Goal: Task Accomplishment & Management: Manage account settings

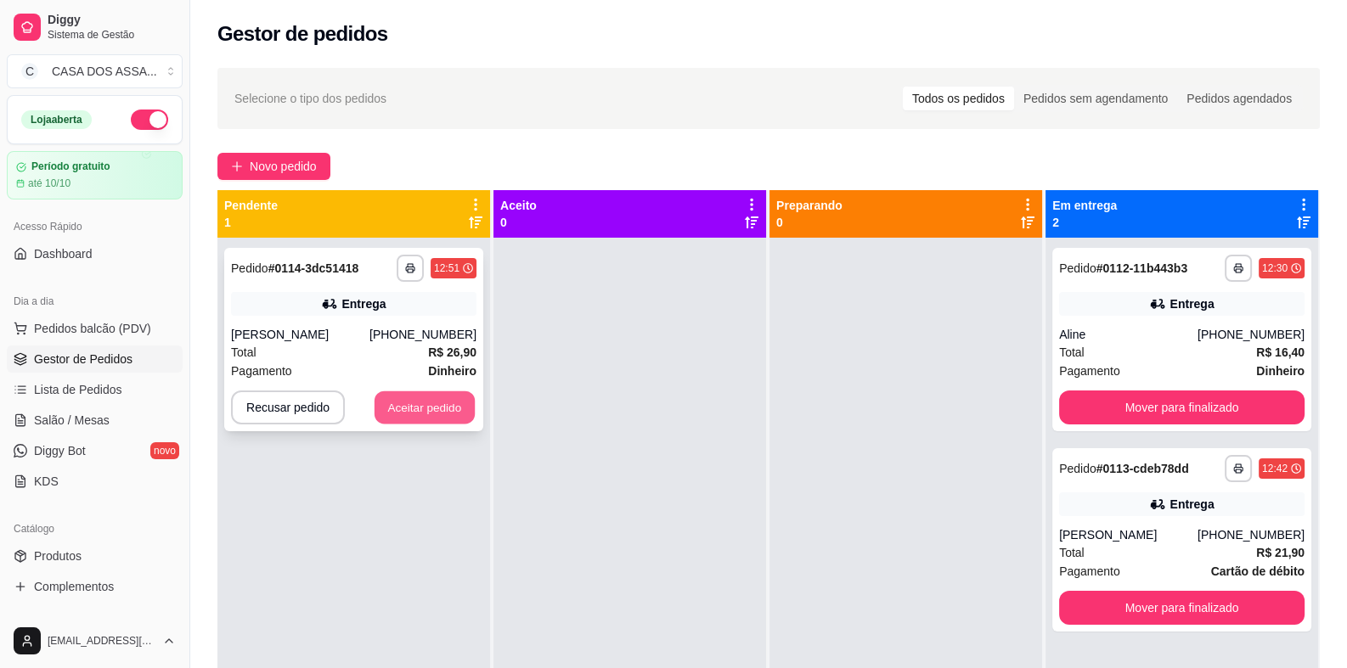
click at [427, 410] on button "Aceitar pedido" at bounding box center [424, 407] width 100 height 33
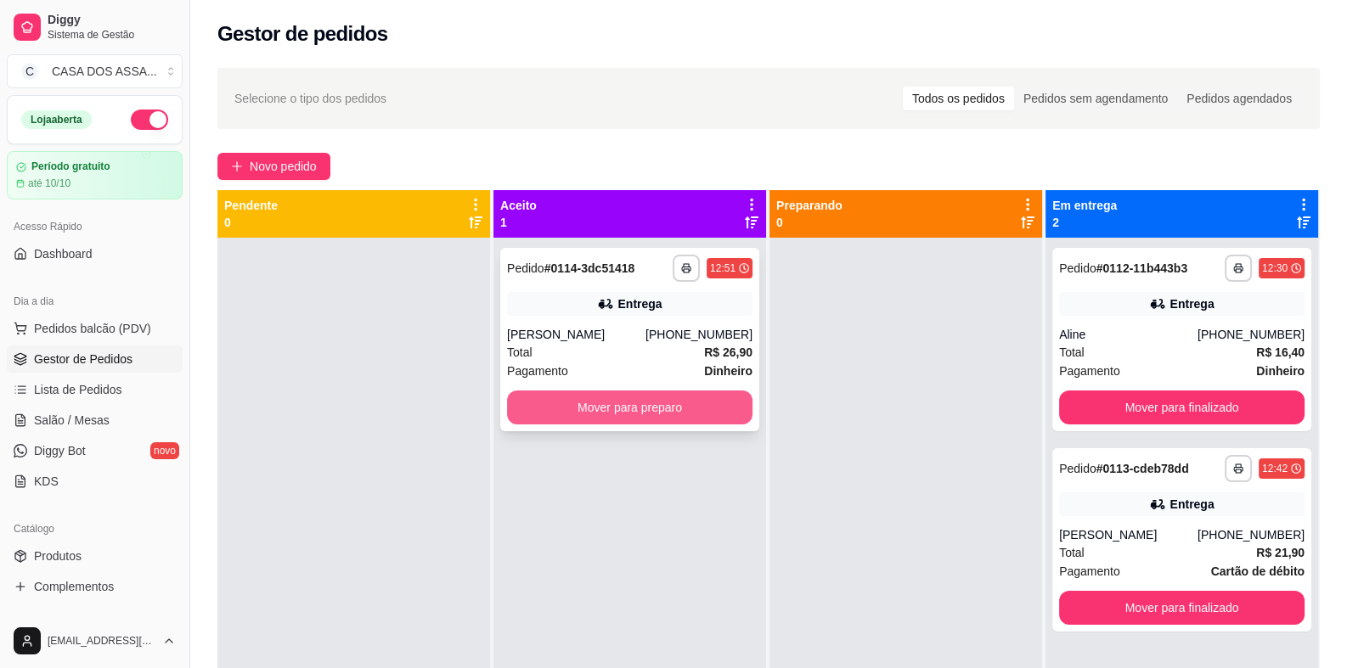
click at [634, 409] on button "Mover para preparo" at bounding box center [629, 408] width 245 height 34
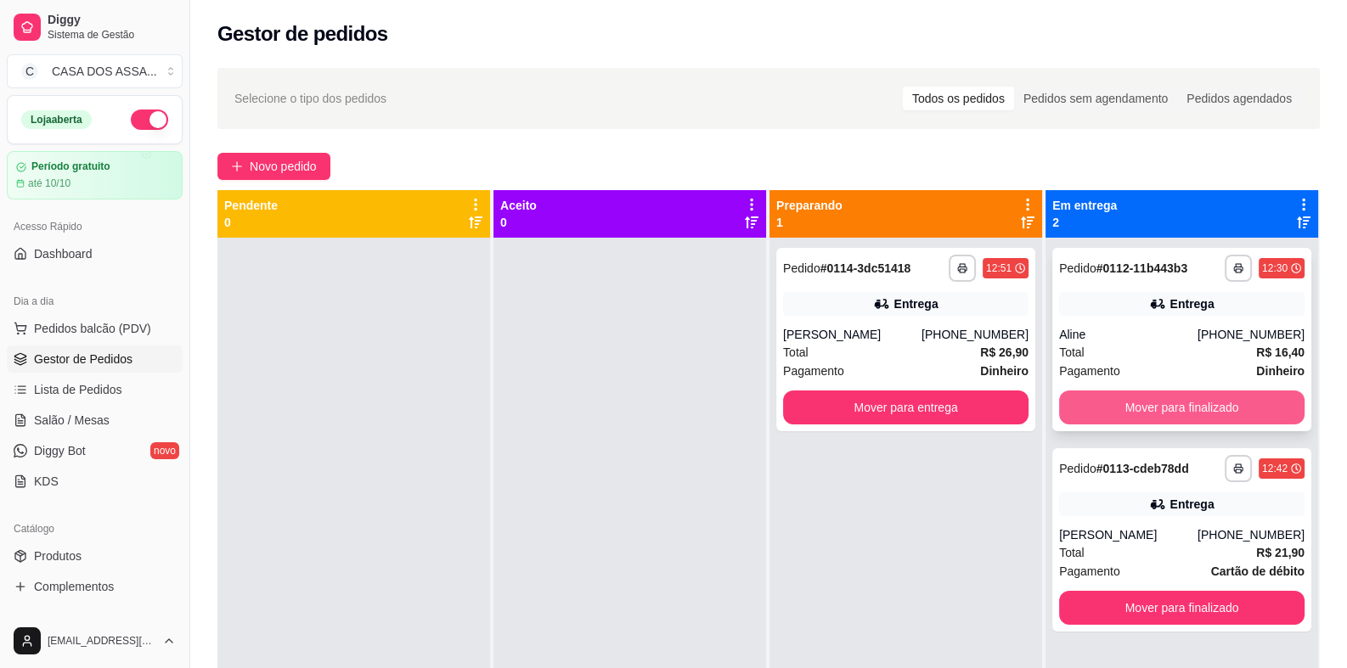
click at [1193, 399] on button "Mover para finalizado" at bounding box center [1181, 408] width 245 height 34
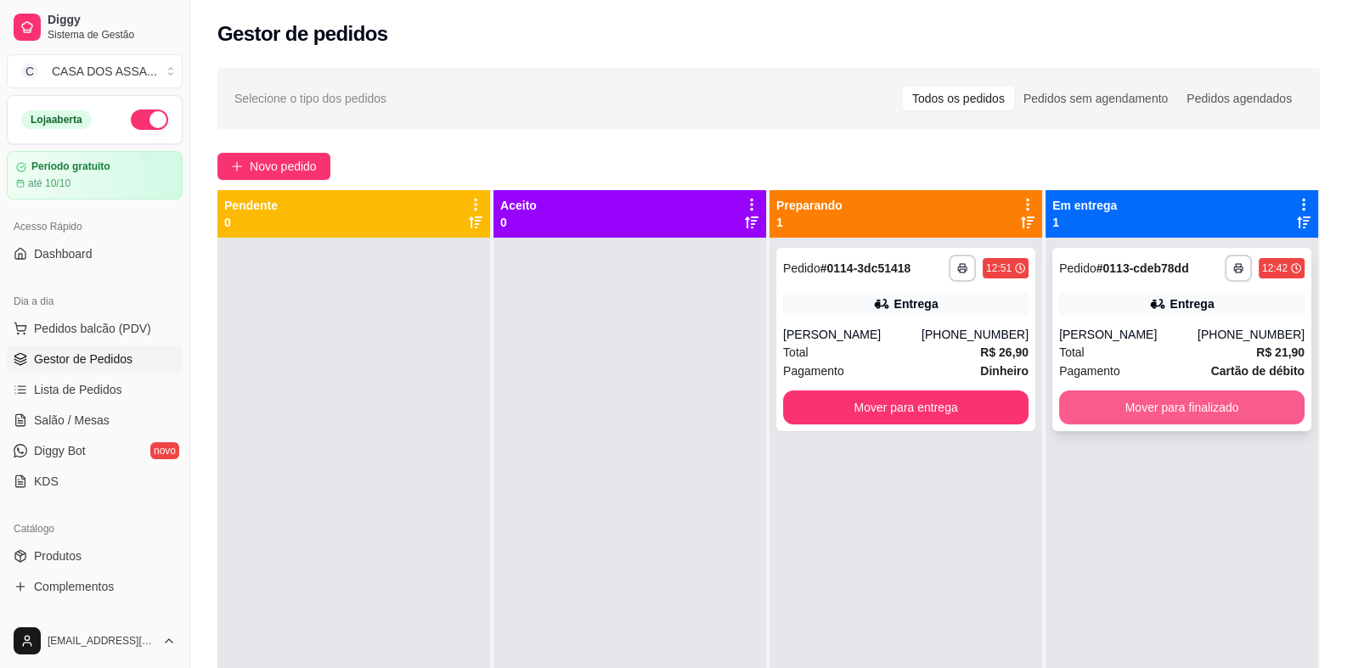
click at [1187, 408] on button "Mover para finalizado" at bounding box center [1181, 408] width 245 height 34
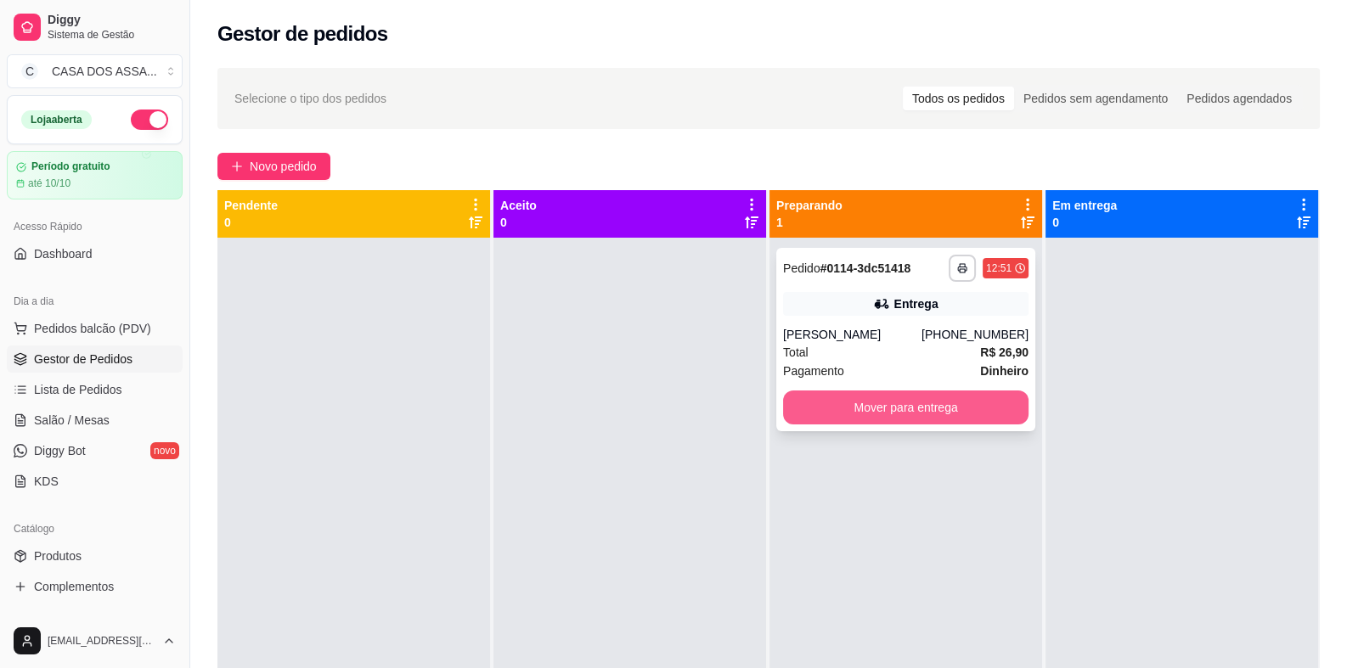
click at [924, 406] on button "Mover para entrega" at bounding box center [905, 408] width 245 height 34
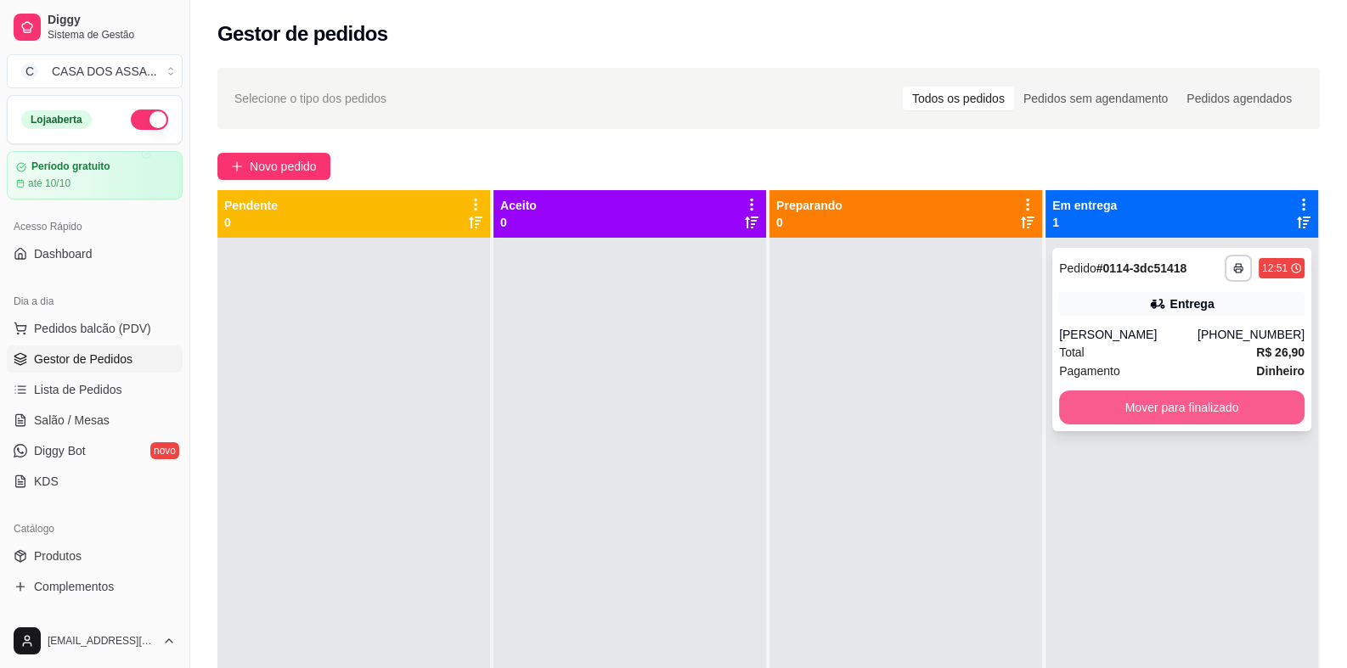
click at [1162, 408] on button "Mover para finalizado" at bounding box center [1181, 408] width 245 height 34
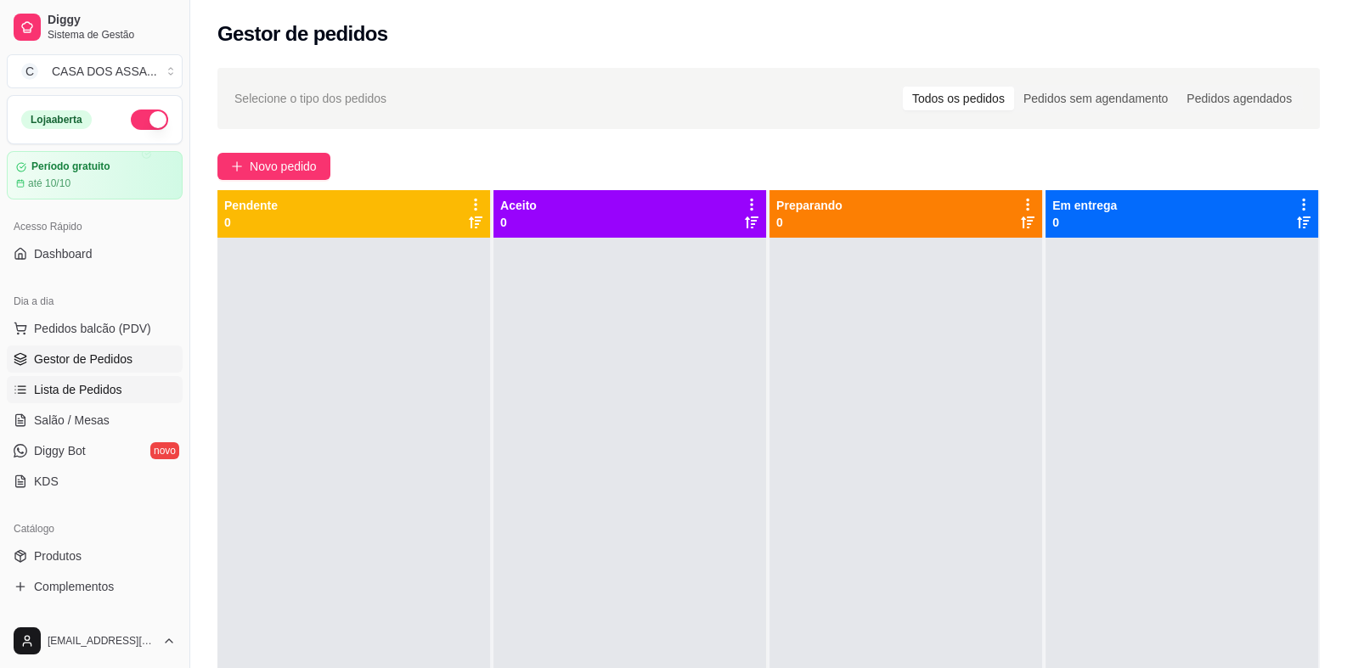
click at [102, 384] on span "Lista de Pedidos" at bounding box center [78, 389] width 88 height 17
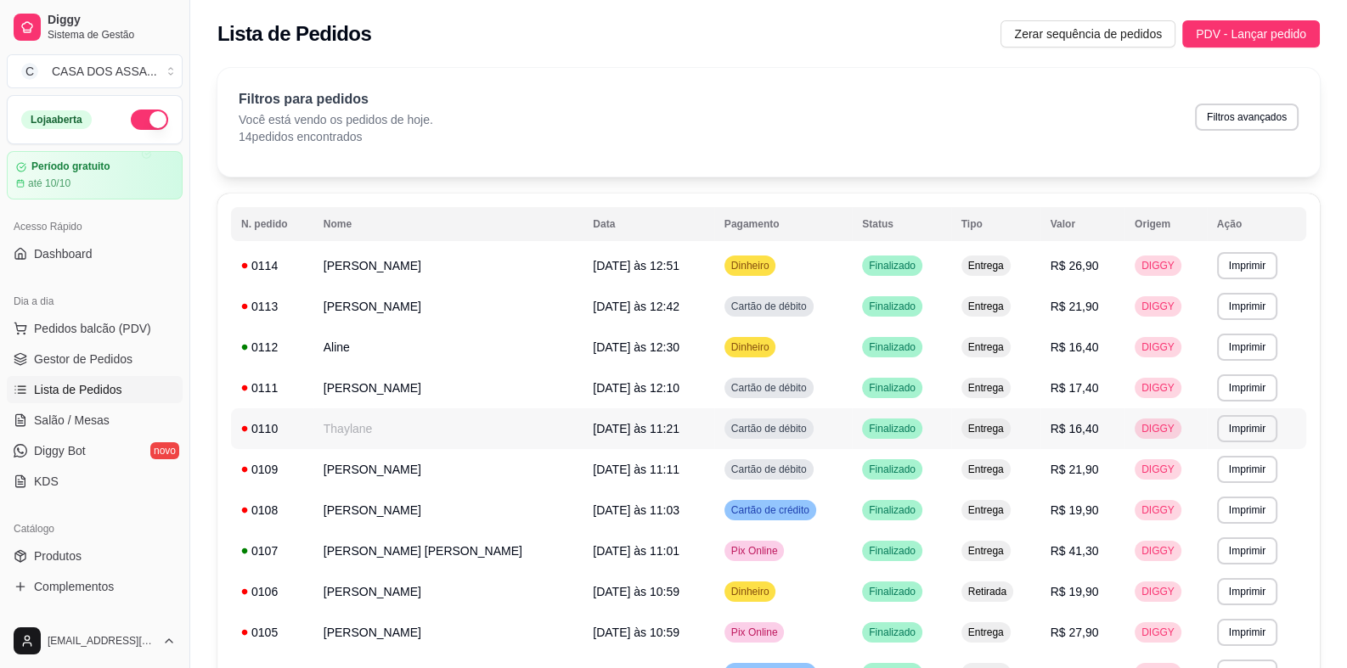
click at [593, 430] on span "[DATE] às 11:21" at bounding box center [636, 429] width 87 height 14
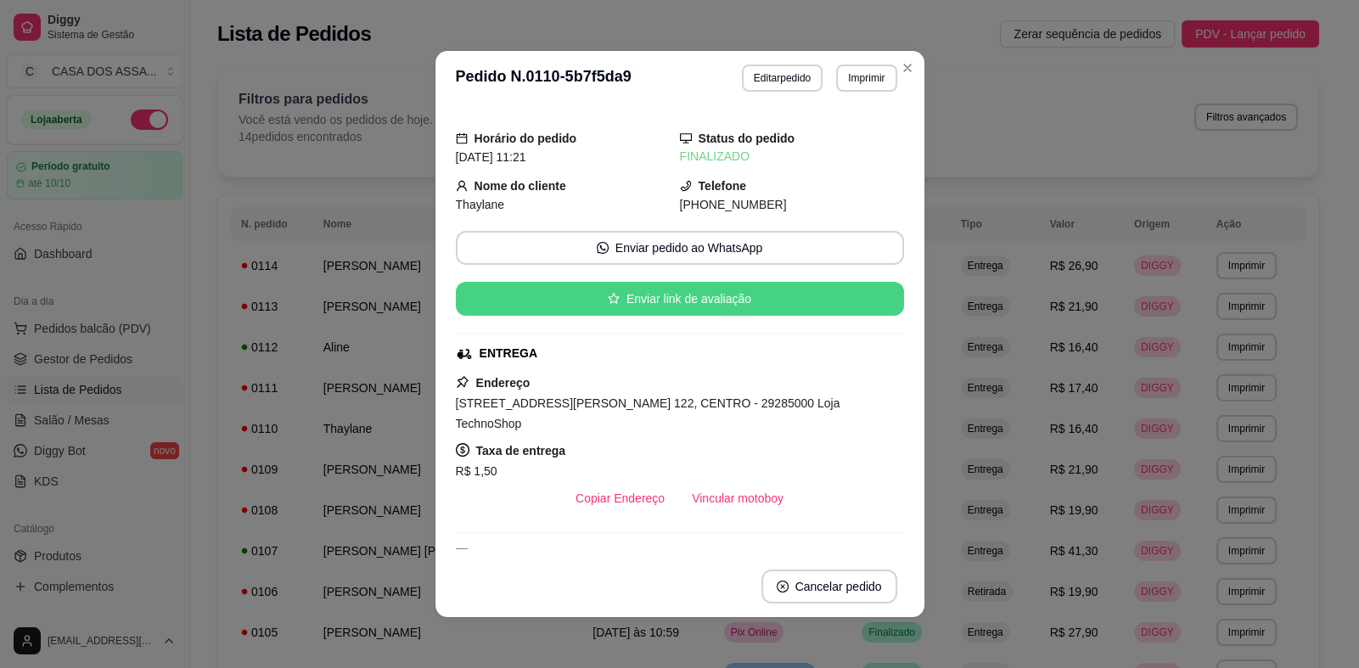
click at [688, 300] on button "Enviar link de avaliação" at bounding box center [680, 299] width 448 height 34
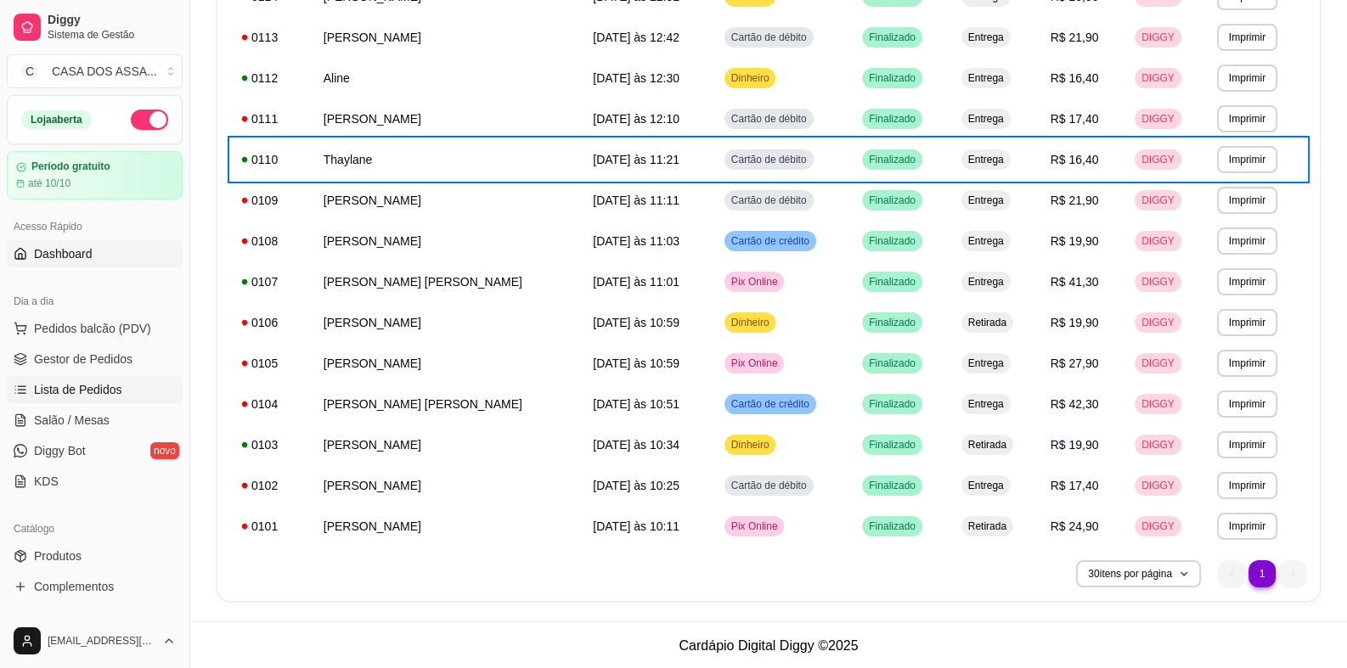
scroll to position [184, 0]
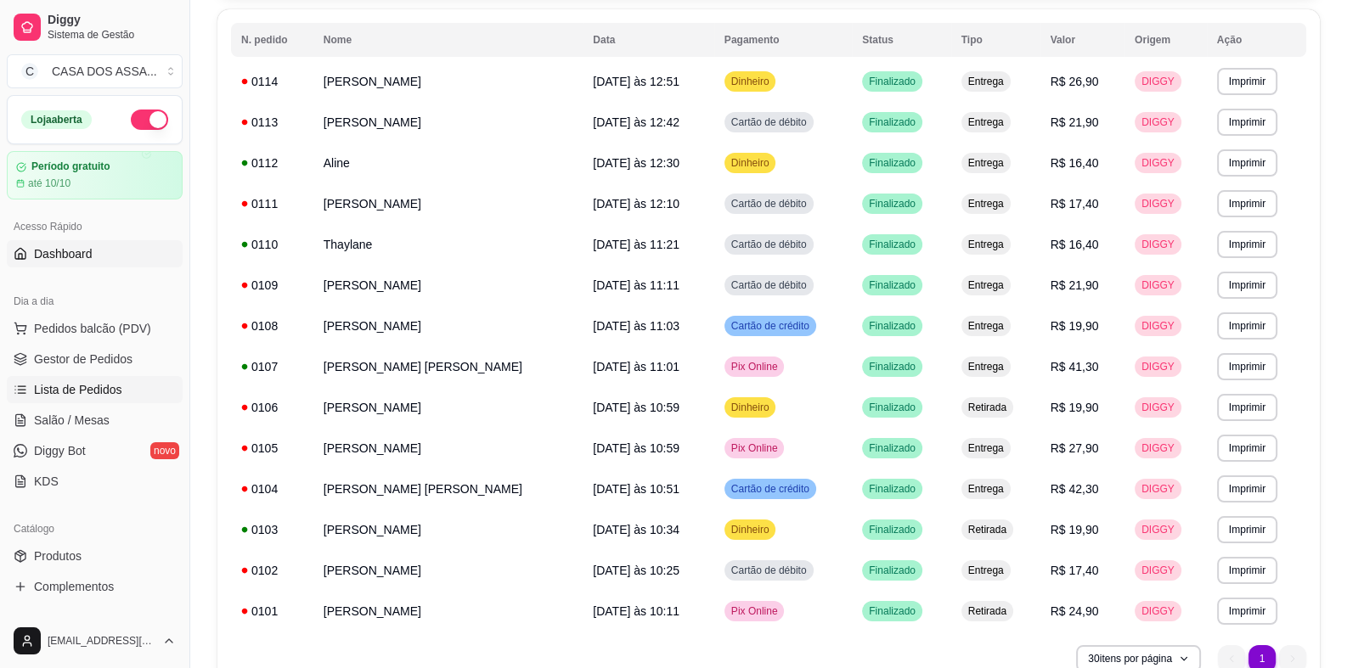
click at [93, 255] on link "Dashboard" at bounding box center [95, 253] width 176 height 27
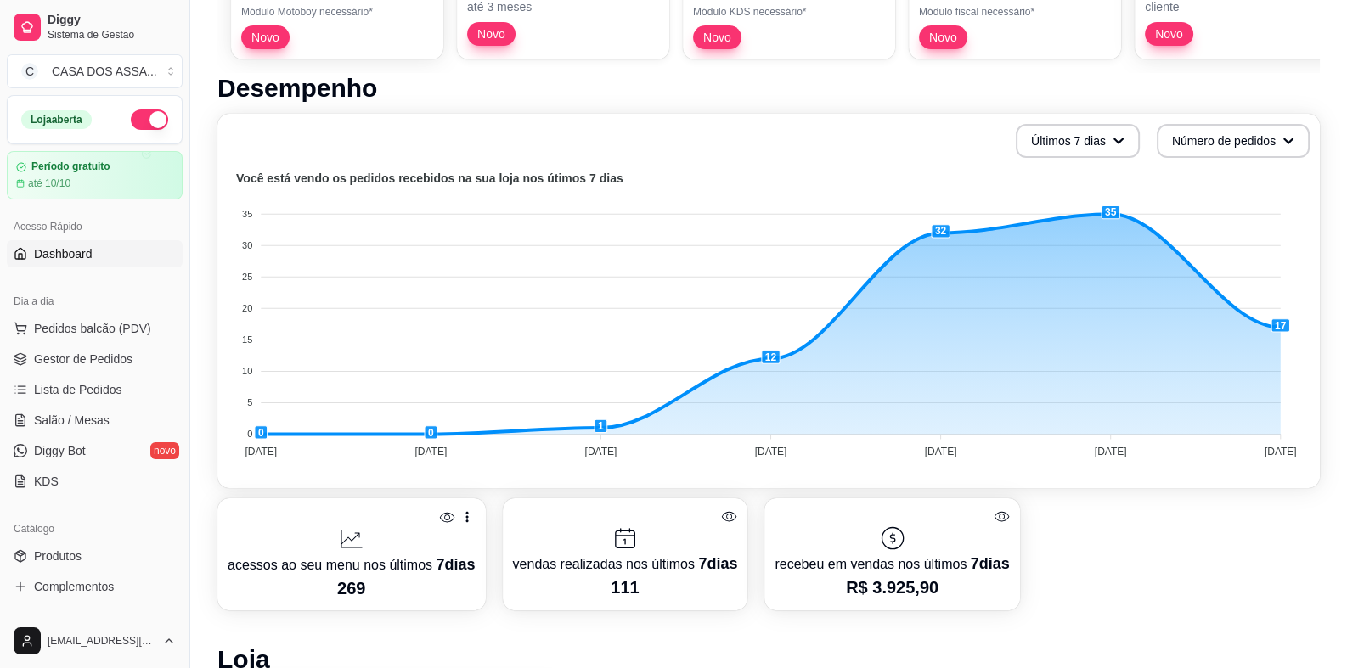
scroll to position [424, 0]
